Goal: Navigation & Orientation: Find specific page/section

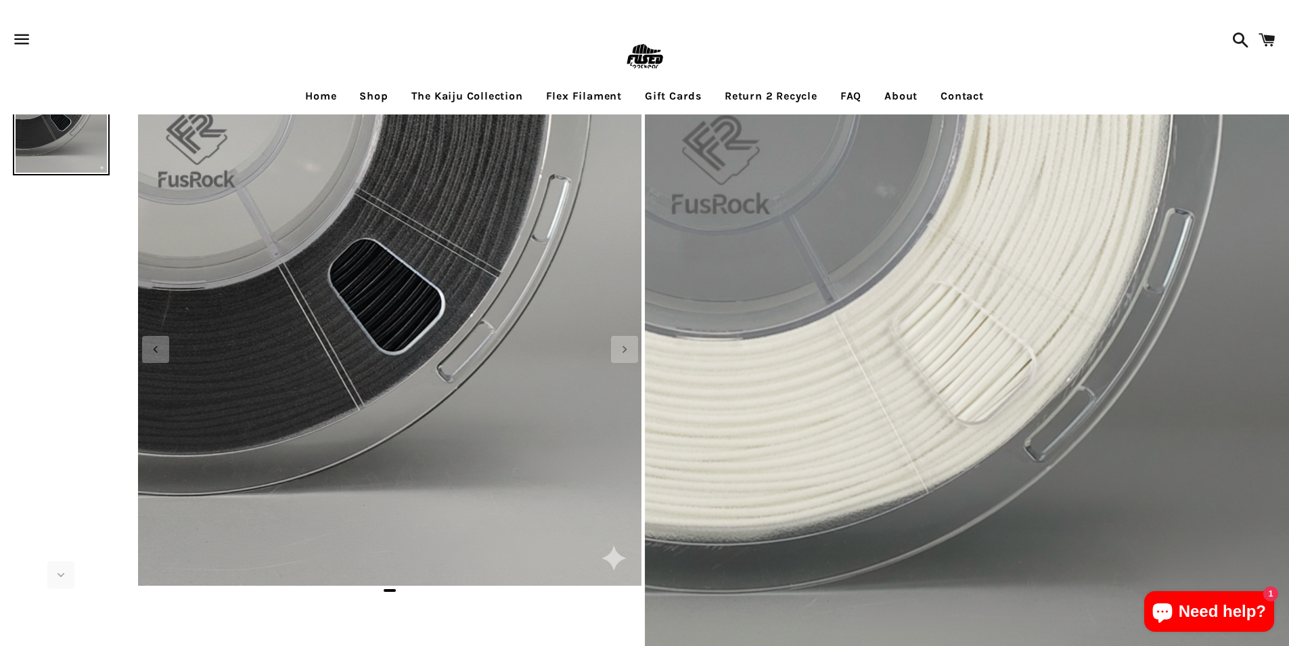
click at [1262, 53] on span at bounding box center [1267, 40] width 30 height 41
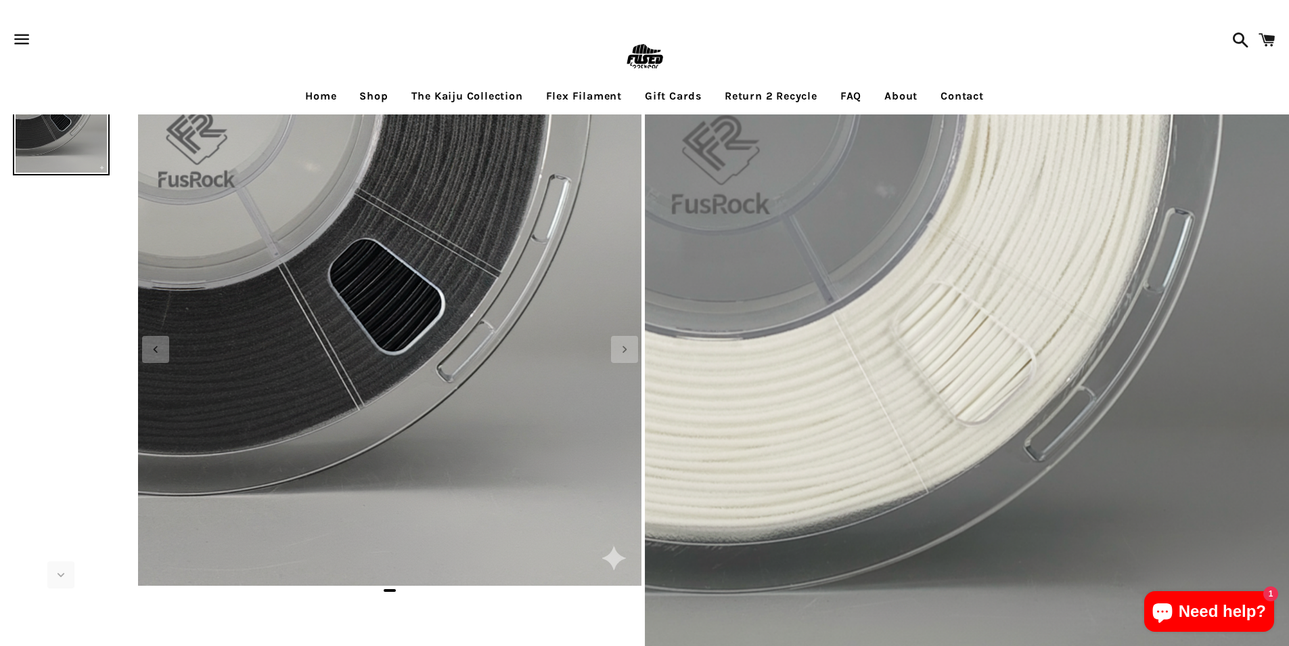
click at [738, 86] on link "Return 2 Recycle" at bounding box center [771, 96] width 113 height 34
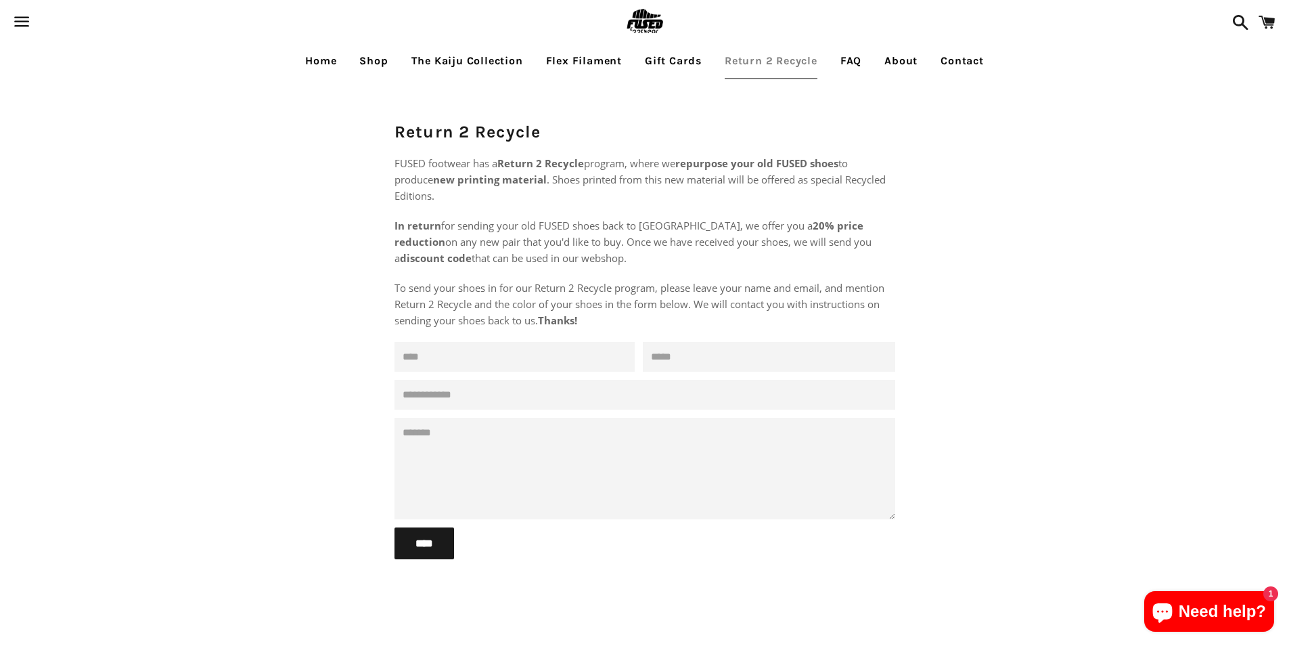
scroll to position [125, 0]
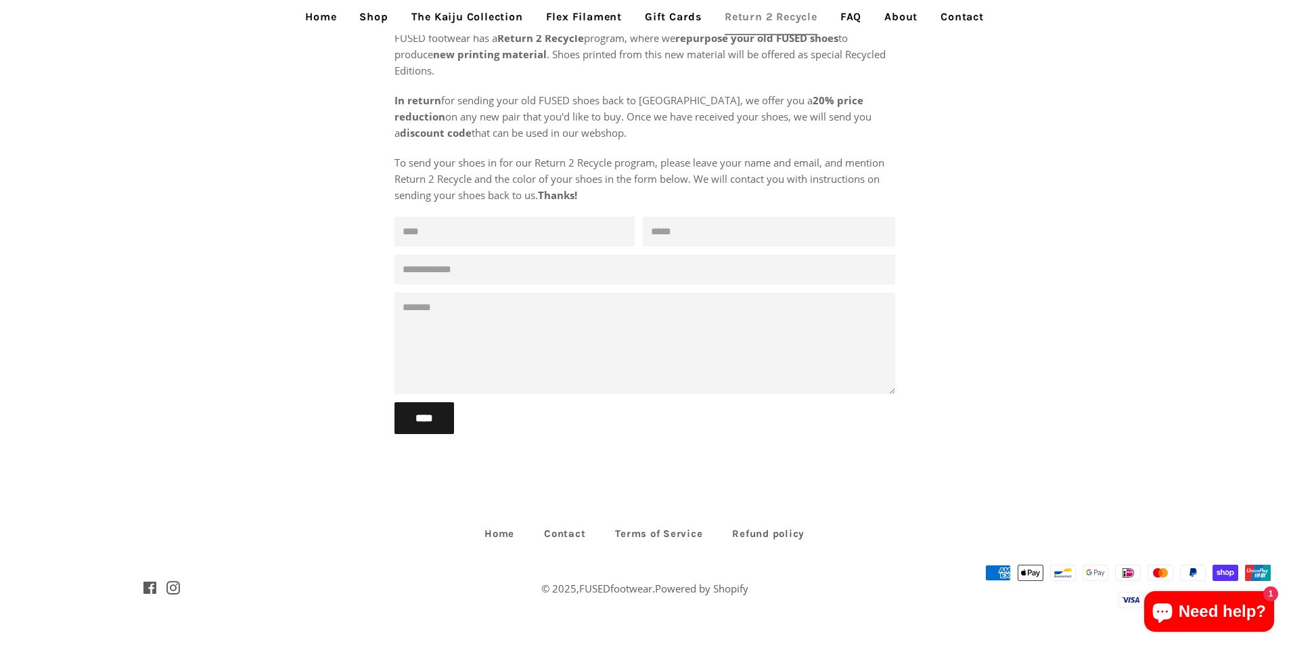
click at [663, 17] on link "Gift Cards" at bounding box center [673, 17] width 77 height 34
